Goal: Find specific page/section: Find specific page/section

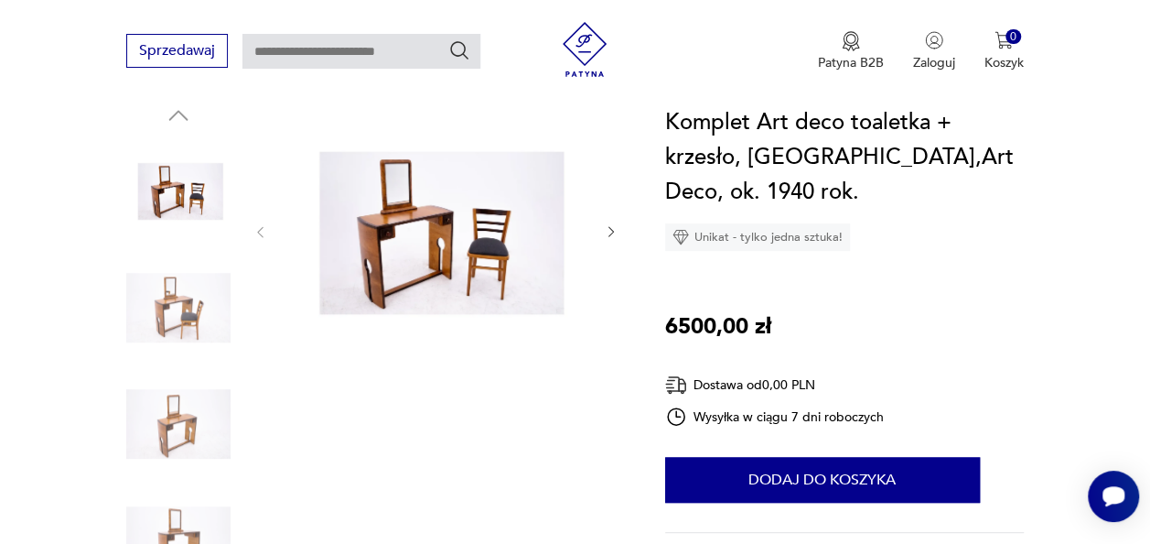
scroll to position [208, 0]
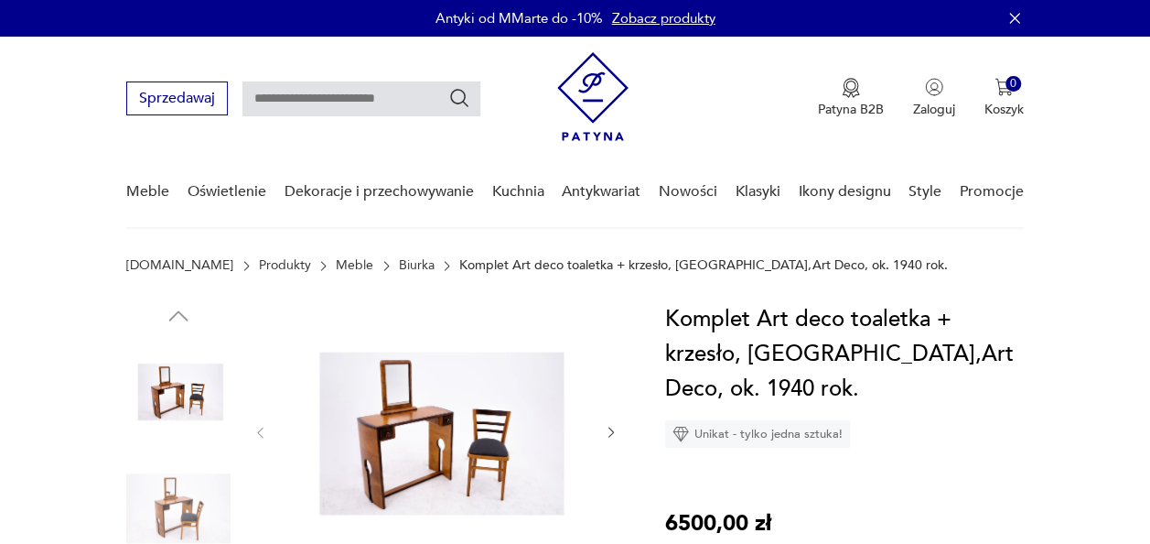
click at [372, 96] on input "text" at bounding box center [362, 98] width 238 height 35
type input "*********"
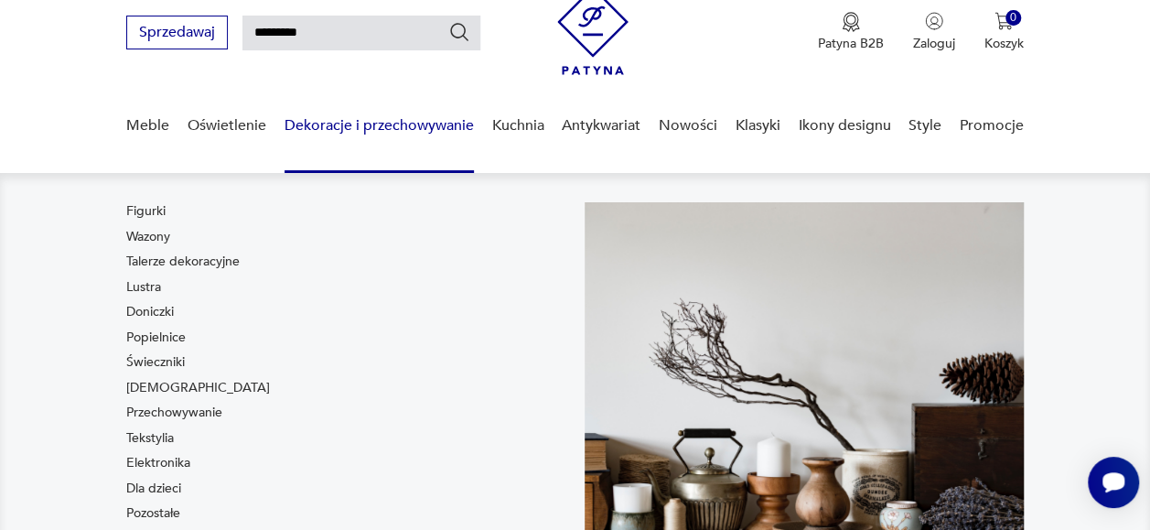
scroll to position [77, 0]
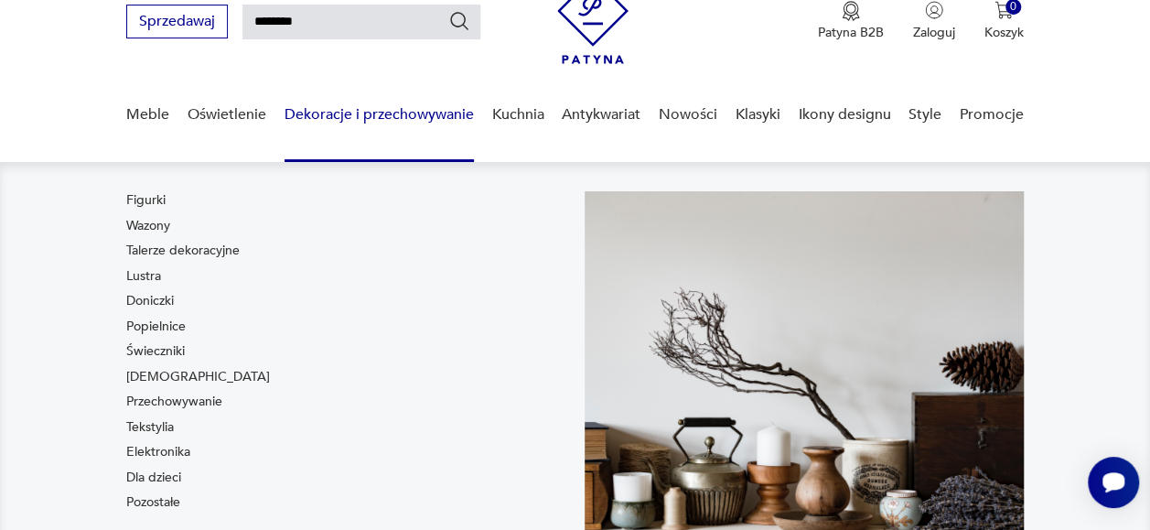
type input "********"
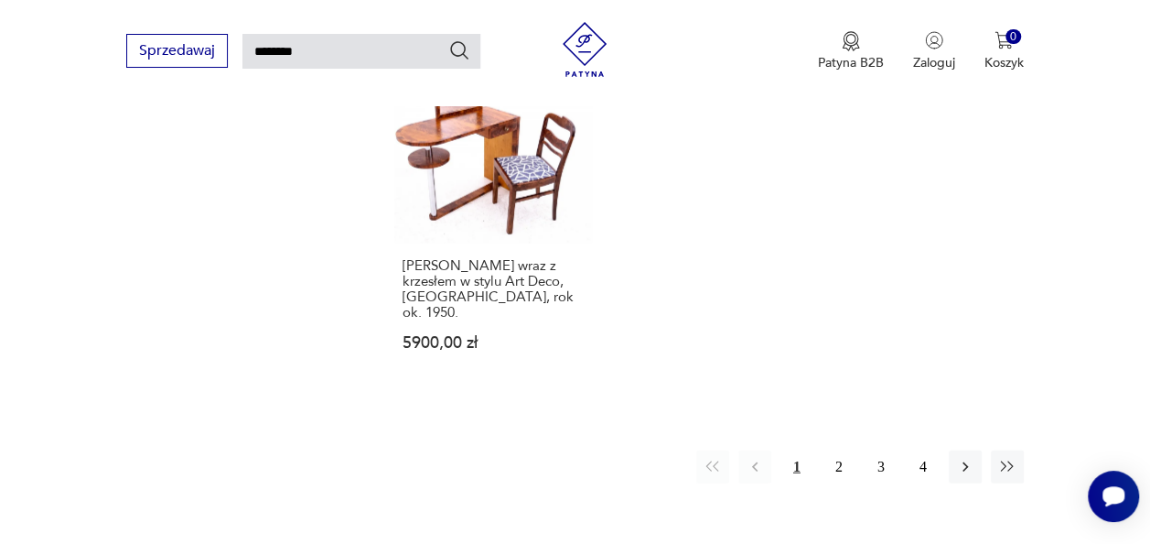
scroll to position [2202, 0]
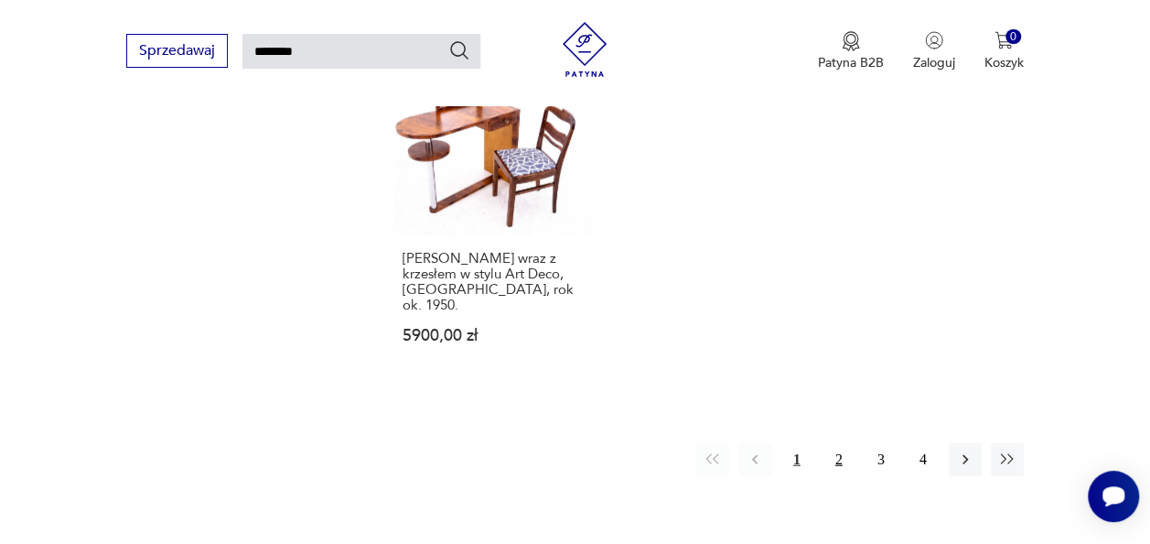
click at [837, 443] on button "2" at bounding box center [839, 459] width 33 height 33
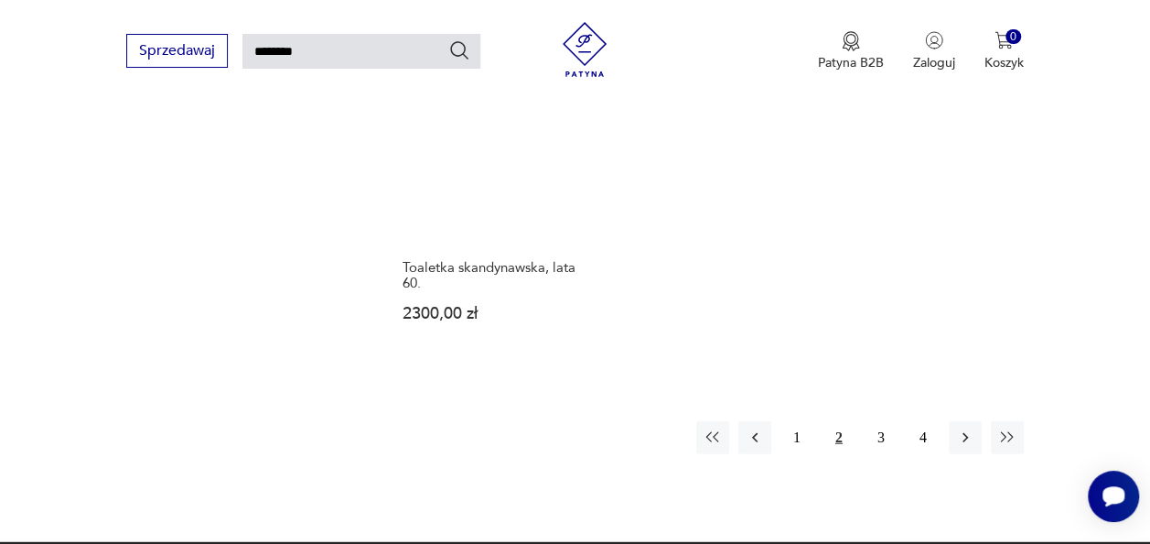
scroll to position [2187, 0]
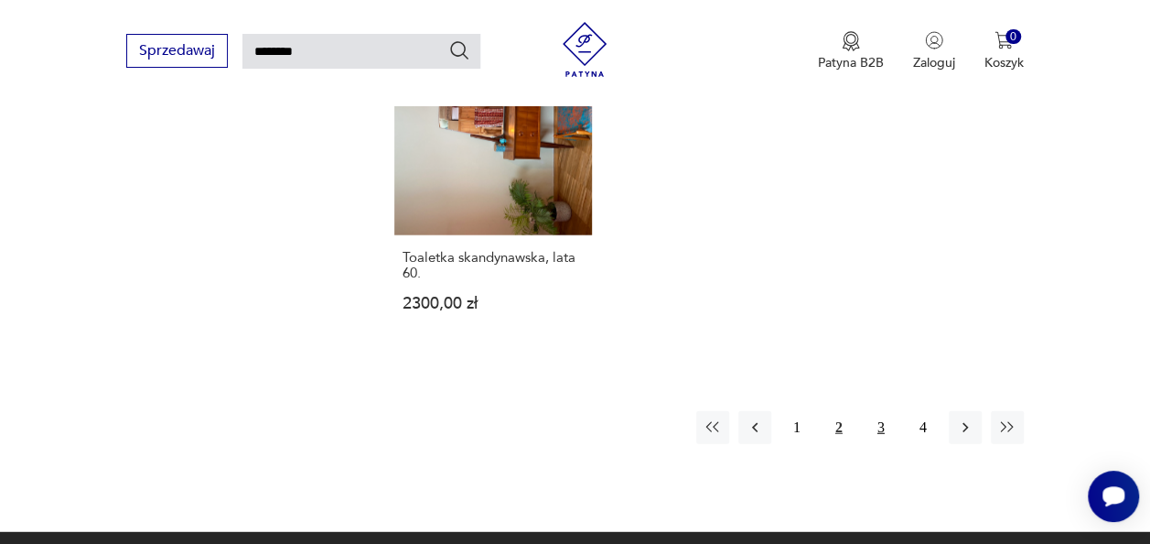
click at [877, 416] on button "3" at bounding box center [881, 427] width 33 height 33
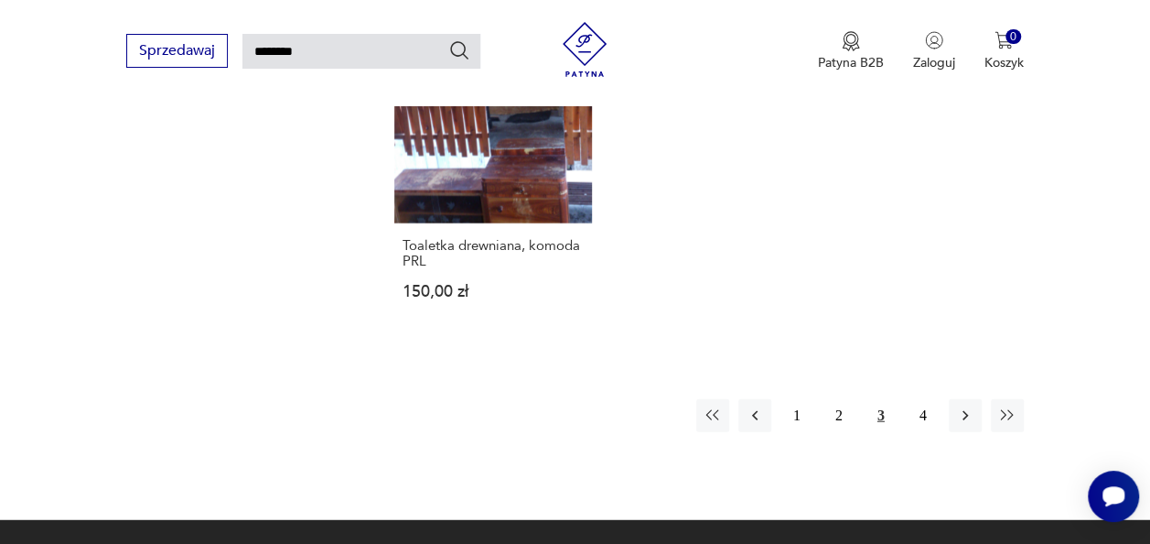
scroll to position [2158, 0]
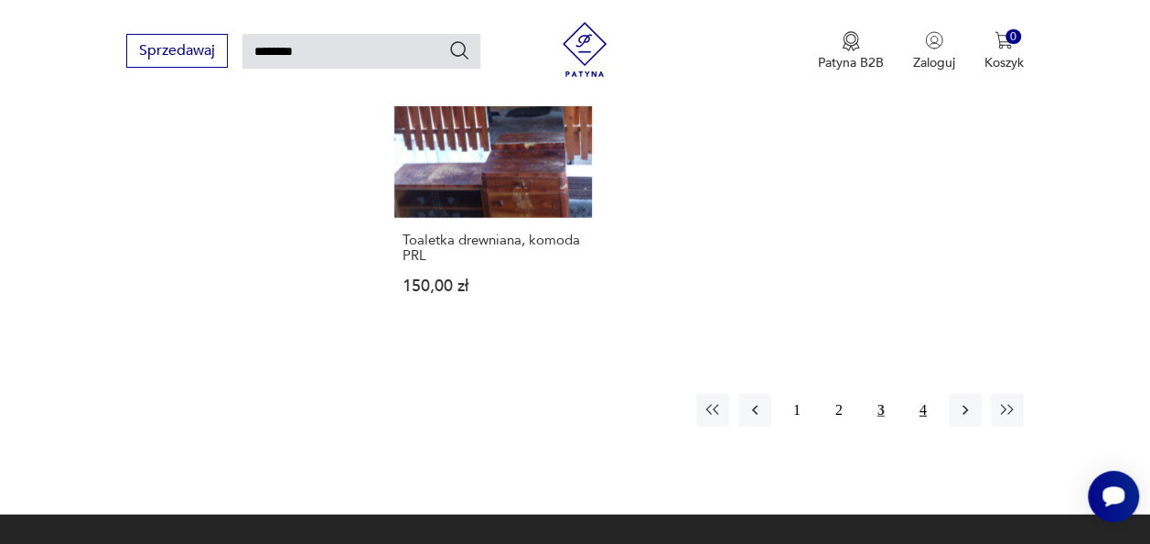
click at [919, 394] on button "4" at bounding box center [923, 410] width 33 height 33
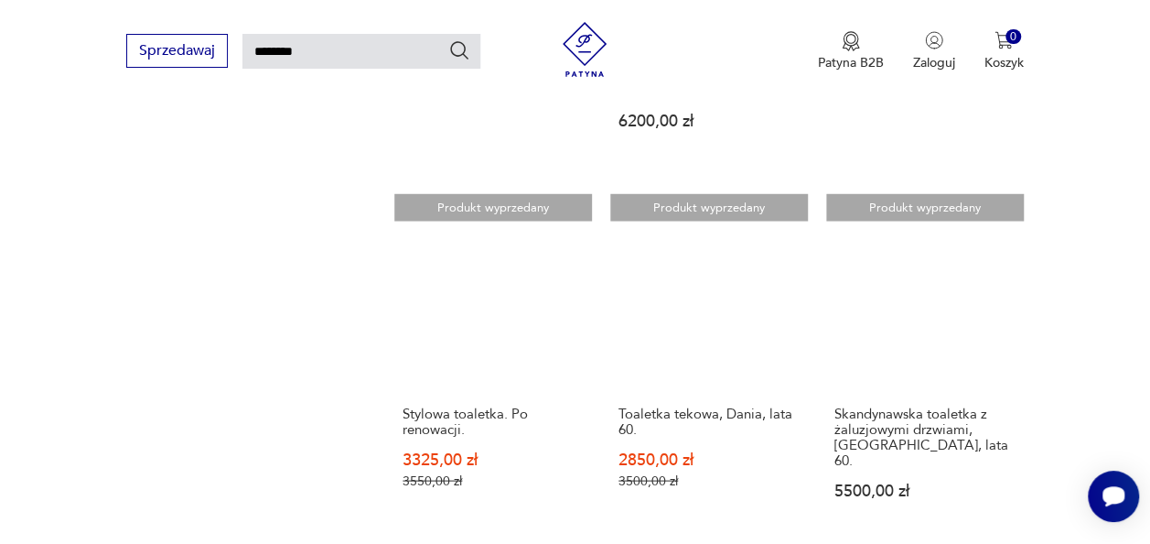
scroll to position [1640, 0]
